Goal: Information Seeking & Learning: Learn about a topic

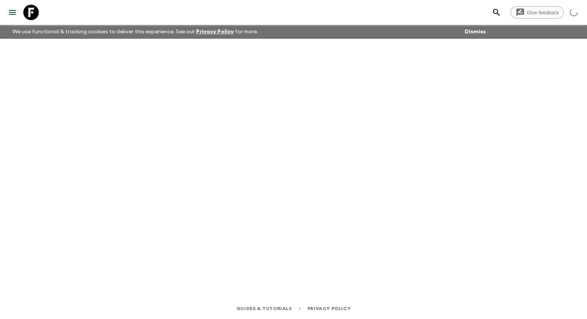
click at [9, 16] on icon "menu" at bounding box center [12, 12] width 9 height 9
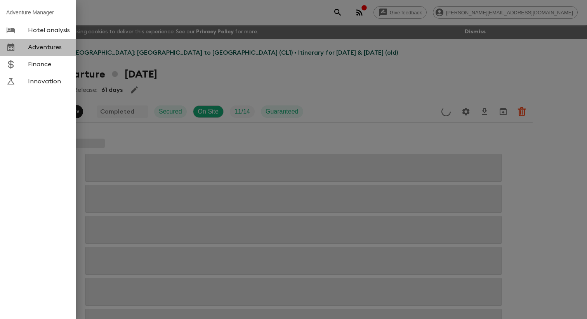
click at [46, 49] on span "Adventures" at bounding box center [49, 47] width 42 height 8
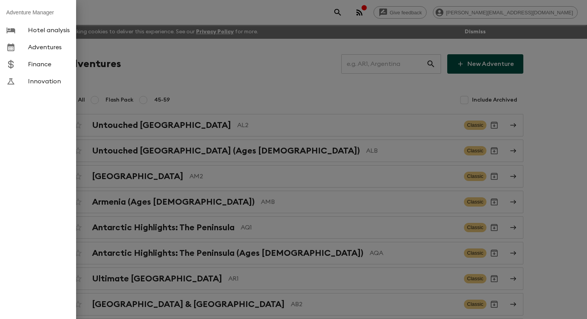
click at [208, 87] on div at bounding box center [293, 159] width 587 height 319
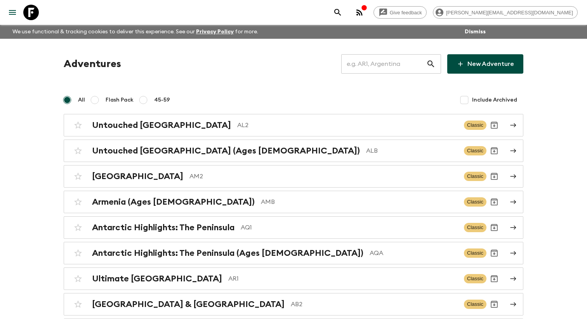
scroll to position [947, 0]
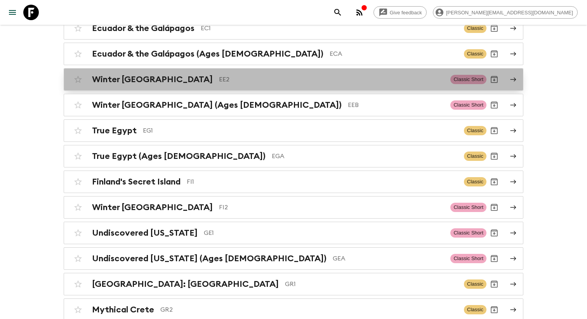
click at [219, 84] on p "EE2" at bounding box center [331, 79] width 225 height 9
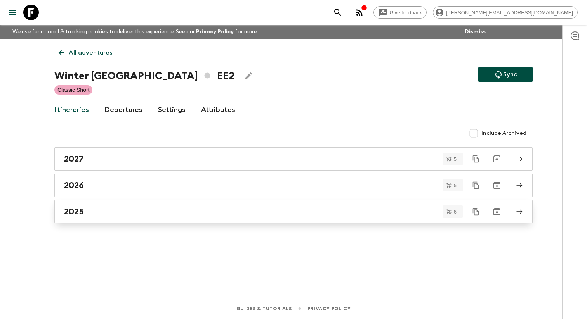
click at [89, 217] on div "2025" at bounding box center [286, 212] width 444 height 10
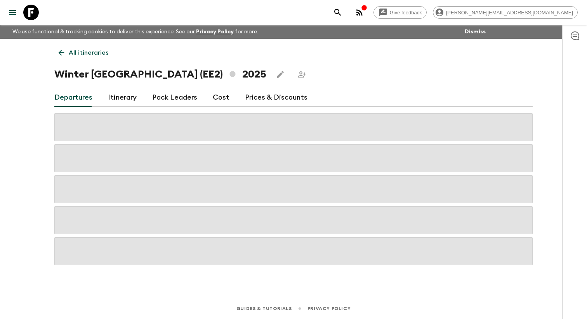
click at [108, 95] on link "Itinerary" at bounding box center [122, 97] width 29 height 19
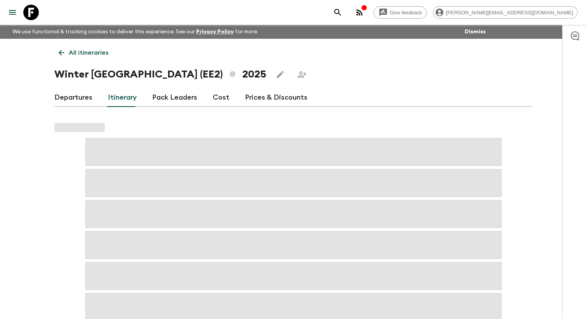
click at [69, 101] on link "Departures" at bounding box center [73, 97] width 38 height 19
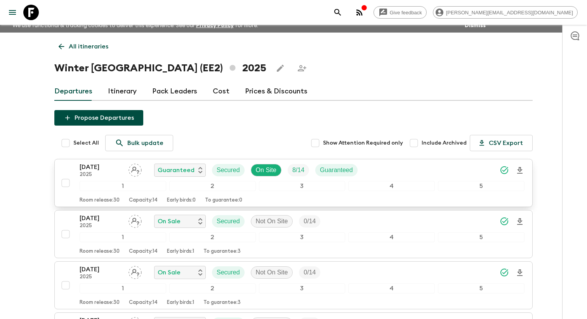
scroll to position [9, 0]
